Goal: Information Seeking & Learning: Learn about a topic

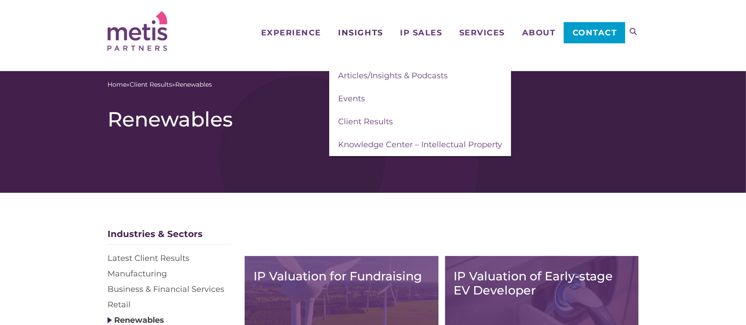
click at [357, 34] on span "Insights" at bounding box center [360, 33] width 45 height 8
click at [364, 77] on span "Articles/Insights & Podcasts" at bounding box center [393, 76] width 110 height 10
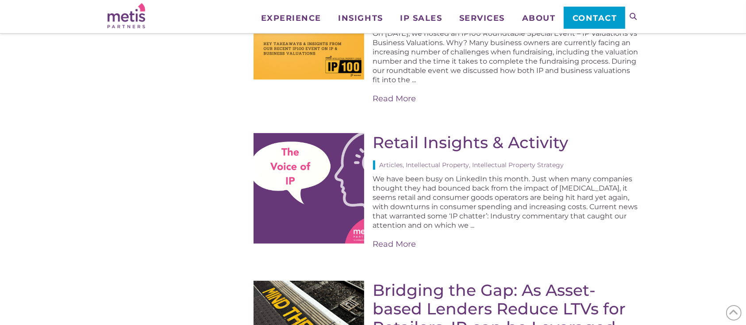
scroll to position [701, 0]
click at [394, 239] on link "Read More" at bounding box center [506, 244] width 266 height 11
